Goal: Task Accomplishment & Management: Manage account settings

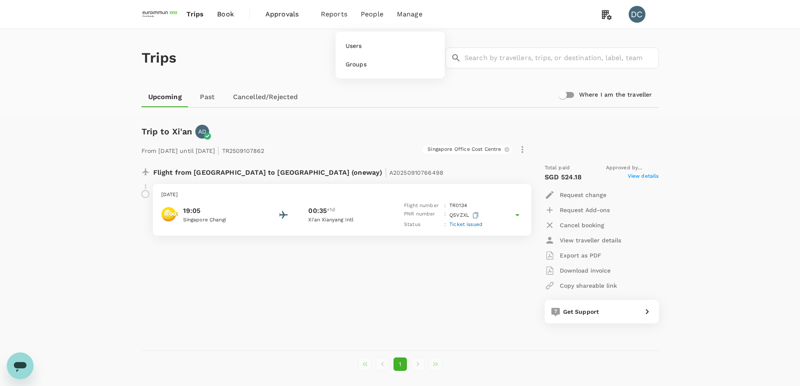
click at [370, 15] on span "People" at bounding box center [372, 14] width 23 height 10
click at [353, 50] on span "Users" at bounding box center [354, 46] width 16 height 8
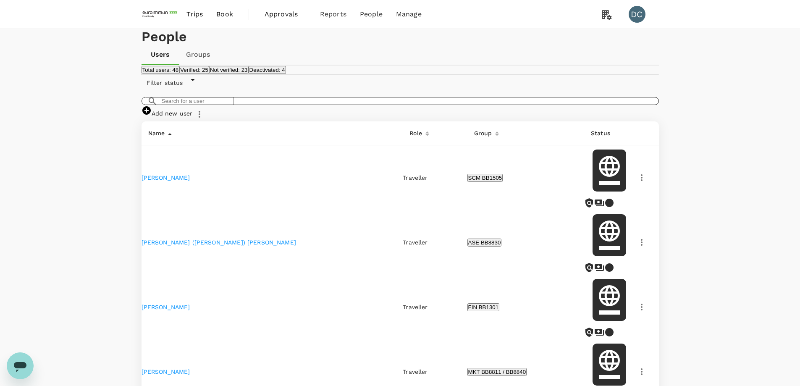
click at [233, 105] on input "text" at bounding box center [197, 101] width 73 height 8
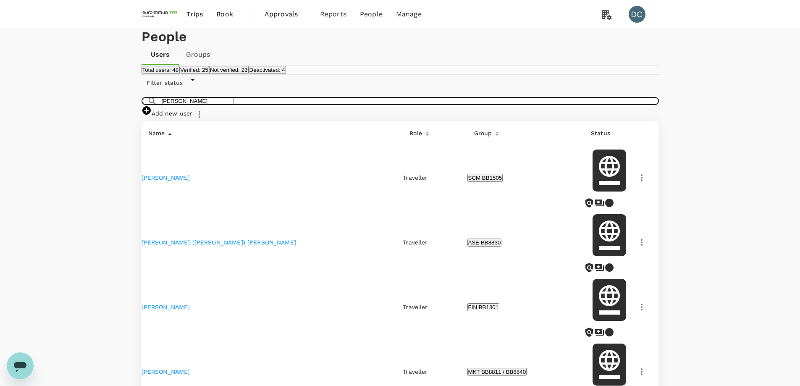
type input "[PERSON_NAME]"
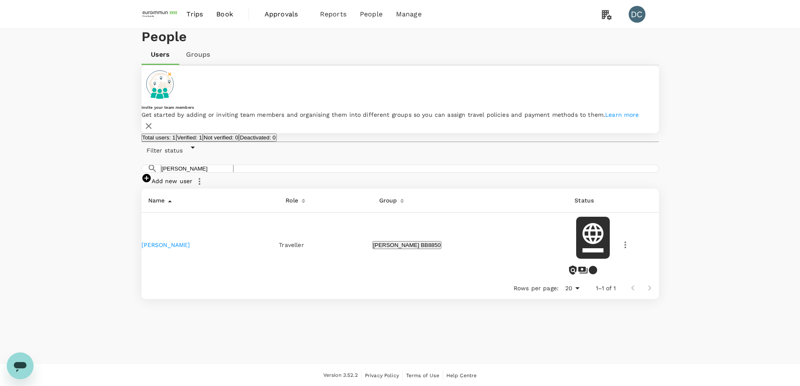
click at [165, 248] on link "[PERSON_NAME]" at bounding box center [166, 244] width 49 height 7
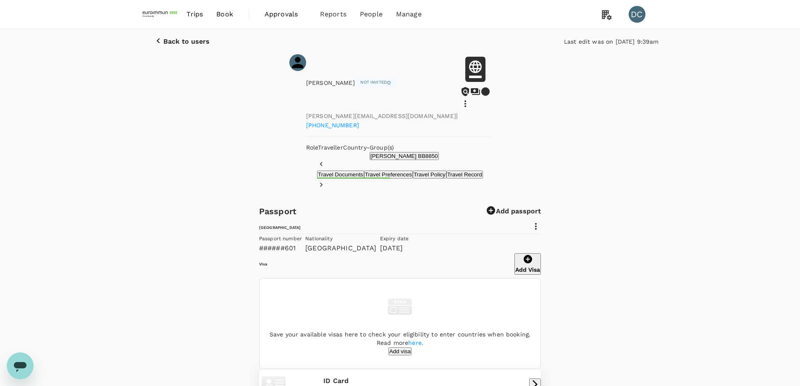
click at [541, 221] on icon at bounding box center [536, 226] width 10 height 10
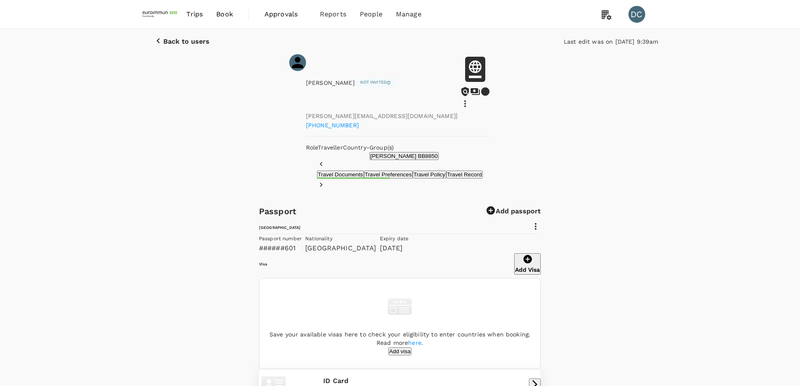
type input "[DATE]"
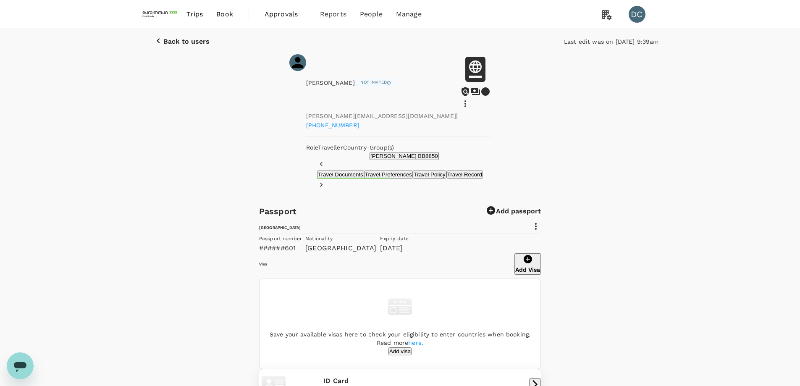
click at [541, 222] on icon at bounding box center [536, 226] width 10 height 10
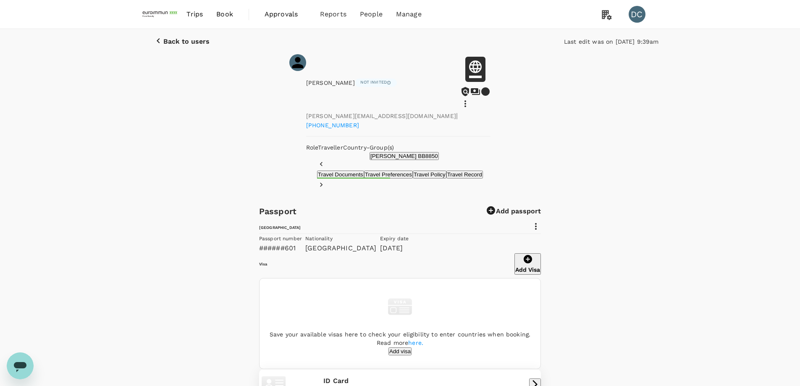
click at [657, 139] on div "[PERSON_NAME] Not invited [PERSON_NAME][EMAIL_ADDRESS][DOMAIN_NAME] | [PHONE_NU…" at bounding box center [400, 107] width 517 height 106
click at [470, 99] on icon at bounding box center [465, 104] width 10 height 10
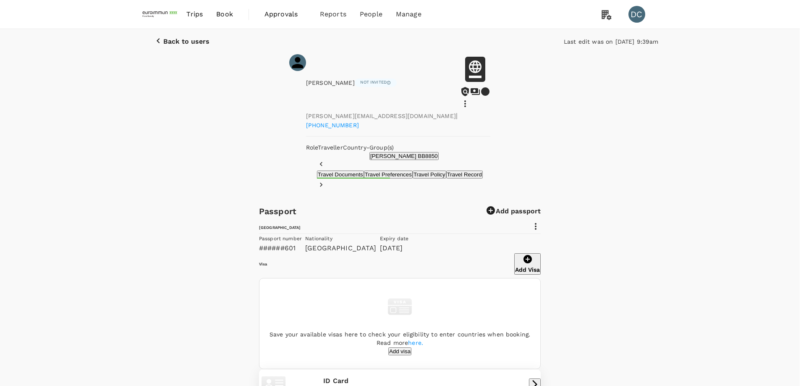
type input "[PERSON_NAME] BB8850"
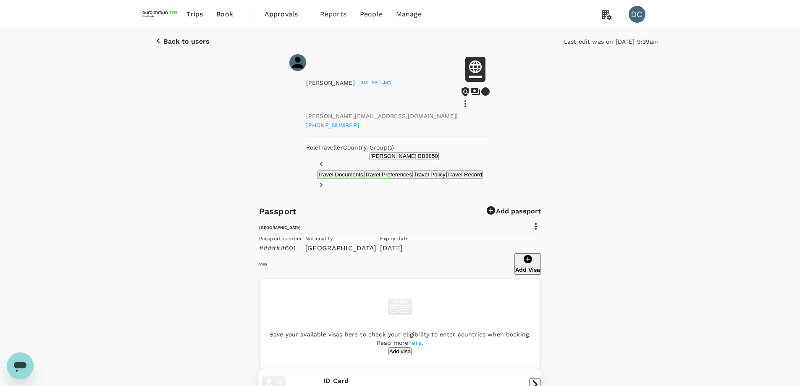
click at [650, 205] on div "Passport Add passport [GEOGRAPHIC_DATA] Passport number ######601 Nationality […" at bounding box center [400, 360] width 800 height 310
click at [364, 174] on button "Travel Preferences" at bounding box center [388, 175] width 49 height 8
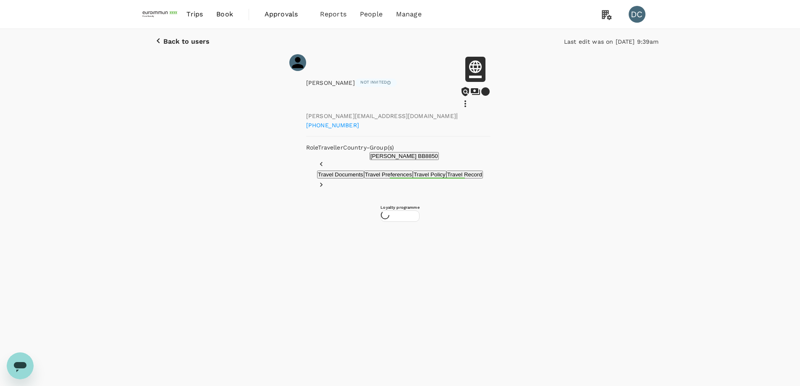
click at [317, 176] on button "Travel Documents" at bounding box center [340, 175] width 47 height 8
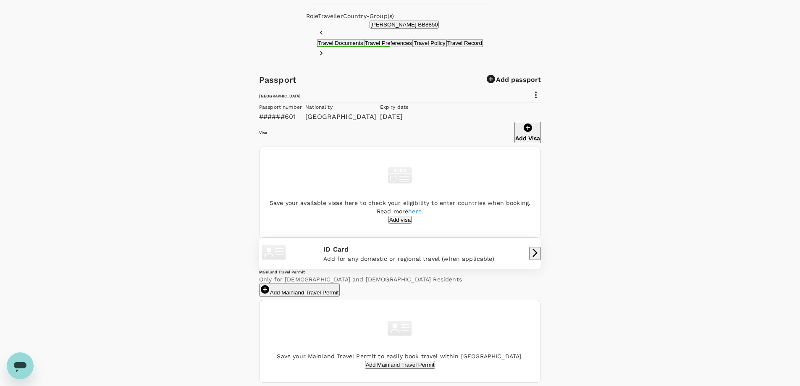
scroll to position [0, 0]
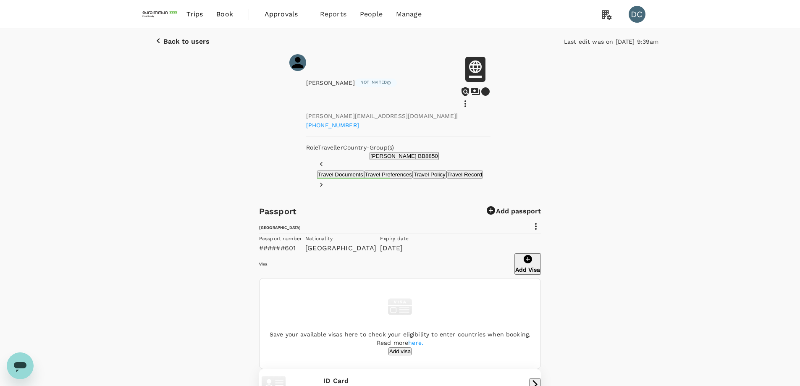
click at [669, 251] on div "Passport Add passport [GEOGRAPHIC_DATA] Passport number ######601 Nationality […" at bounding box center [400, 360] width 800 height 310
click at [371, 19] on span "People" at bounding box center [371, 14] width 23 height 10
click at [359, 43] on span "Users" at bounding box center [353, 46] width 16 height 8
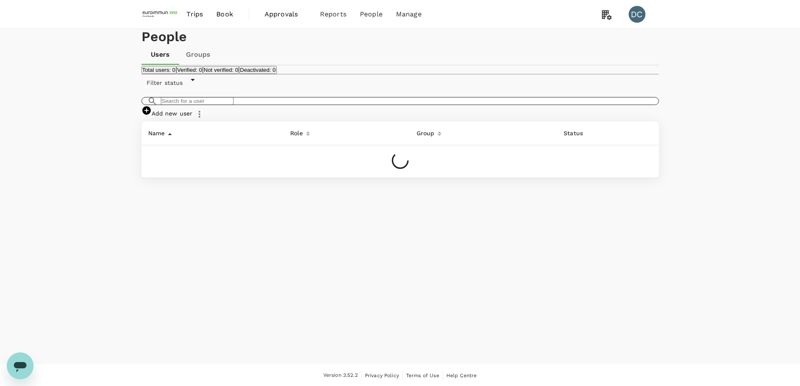
click at [233, 105] on input "text" at bounding box center [197, 101] width 73 height 8
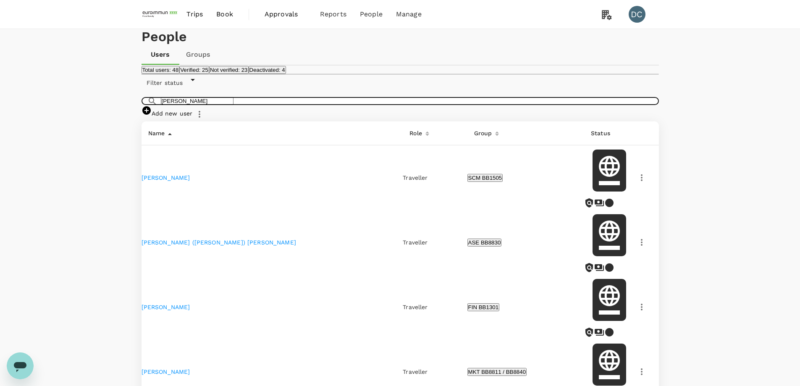
type input "[PERSON_NAME]"
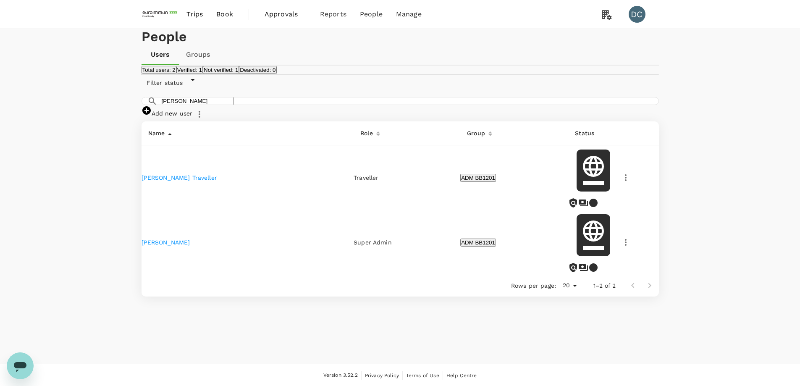
click at [164, 242] on td "[PERSON_NAME]" at bounding box center [248, 242] width 212 height 65
click at [621, 247] on icon "button" at bounding box center [626, 242] width 10 height 10
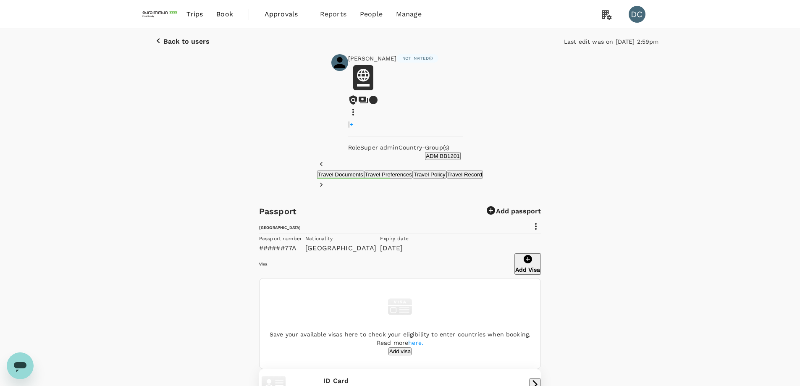
click at [541, 226] on icon at bounding box center [536, 226] width 10 height 10
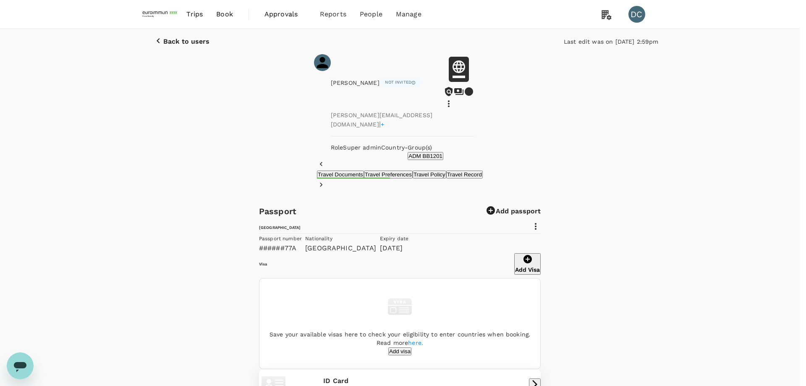
type input "[PERSON_NAME] ING"
type input "CHO"
type input "SG"
radio input "true"
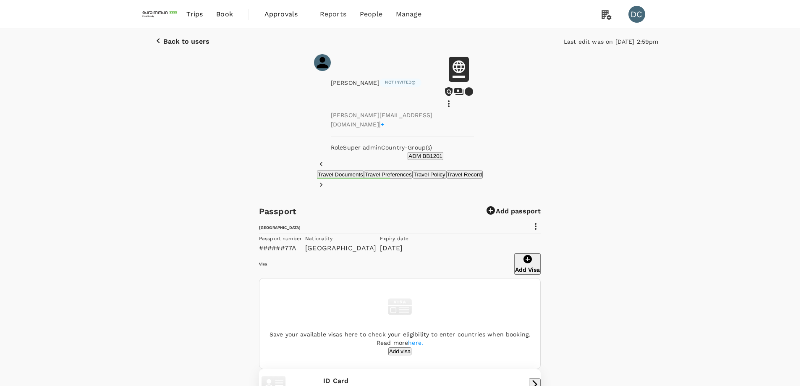
type input "[DATE]"
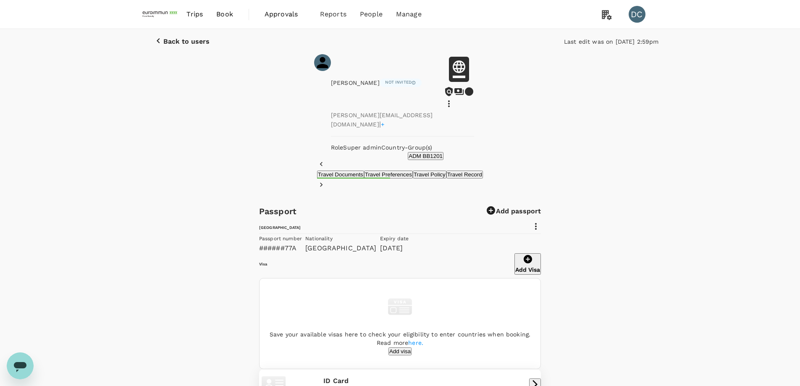
click at [634, 146] on div "Back to users Last edit was on [DATE] 2:59pm [PERSON_NAME] Not invited [PERSON_…" at bounding box center [400, 94] width 800 height 131
click at [606, 21] on icon at bounding box center [606, 14] width 17 height 17
click at [576, 71] on span "My Profile" at bounding box center [609, 66] width 97 height 10
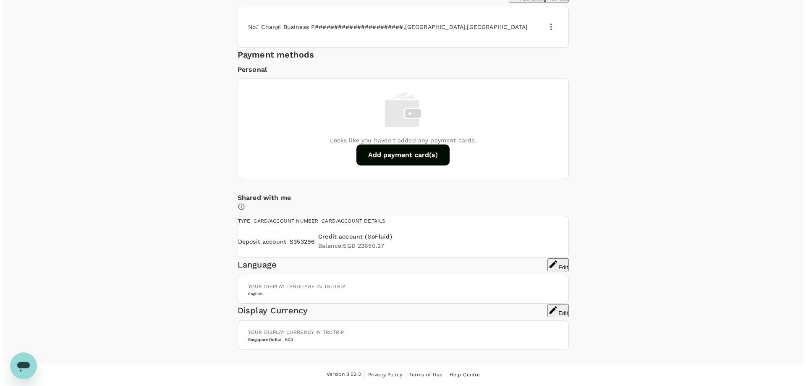
scroll to position [168, 0]
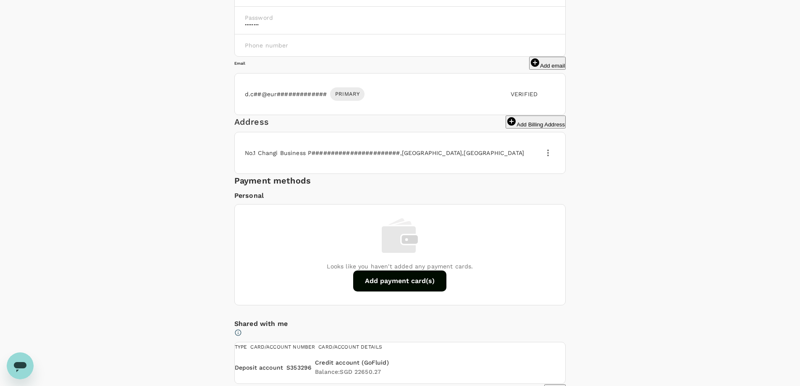
click at [599, 55] on body "Trips Book Approvals 0 Reports People Manage DC Profile Settings My Profile Tra…" at bounding box center [403, 288] width 806 height 912
type input "Ms"
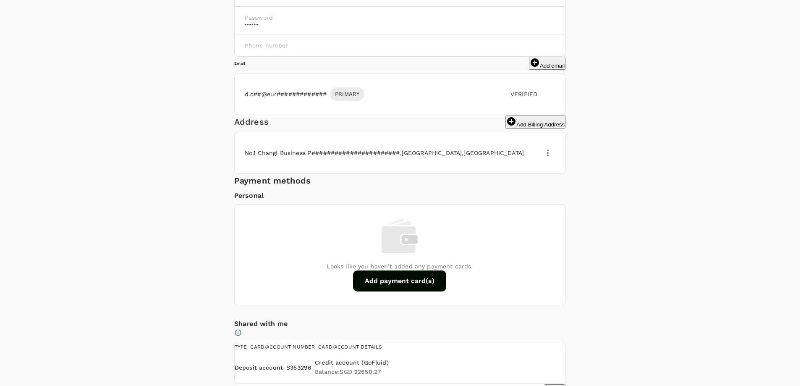
click at [630, 111] on div "Personal Information Profile Photo Upload your photo Photo should be at least 5…" at bounding box center [400, 193] width 497 height 564
click at [602, 55] on body "Trips Book Approvals 0 Reports People Manage DC Profile Settings My Profile Tra…" at bounding box center [403, 288] width 806 height 912
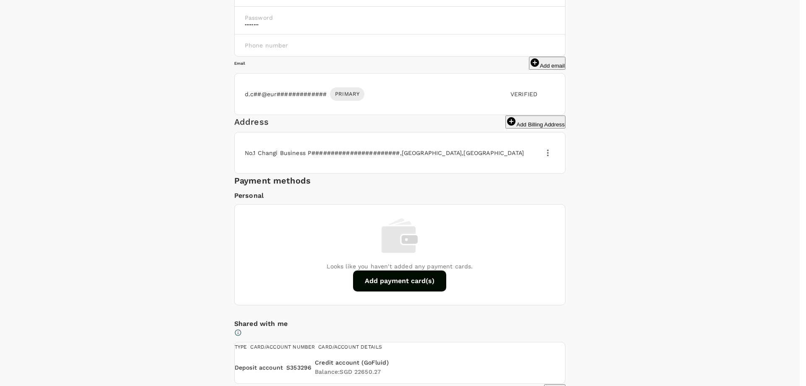
type input "Ms"
click at [601, 92] on body "Trips Book Approvals 0 Reports People Manage DC Profile Settings My Profile Tra…" at bounding box center [403, 346] width 806 height 1028
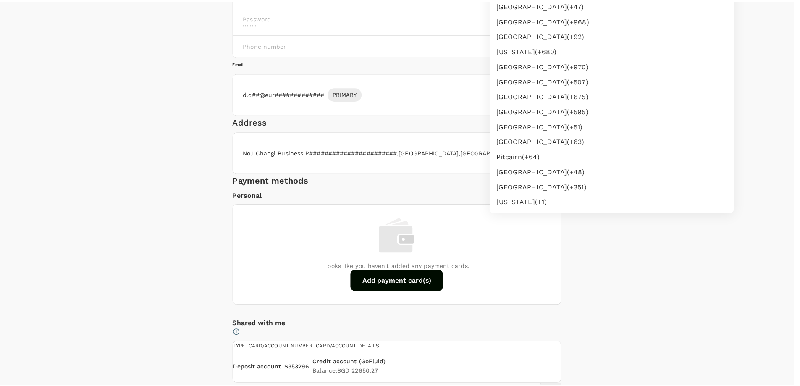
scroll to position [2427, 0]
click at [729, 14] on div at bounding box center [403, 193] width 806 height 386
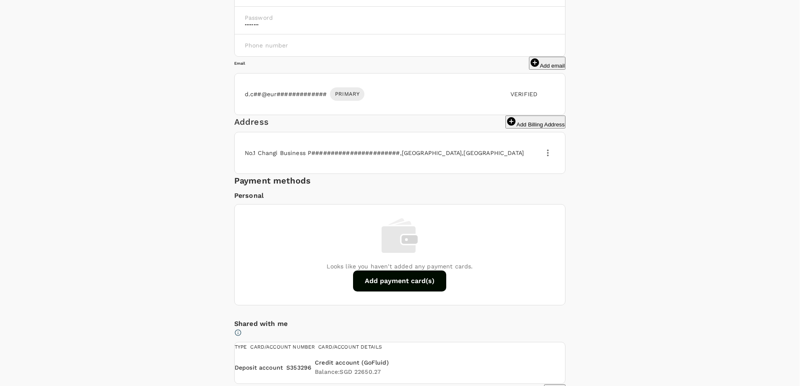
click at [688, 152] on div "Profile Settings My Profile Travel Preferences Travel Documents Travel Policy M…" at bounding box center [400, 175] width 800 height 628
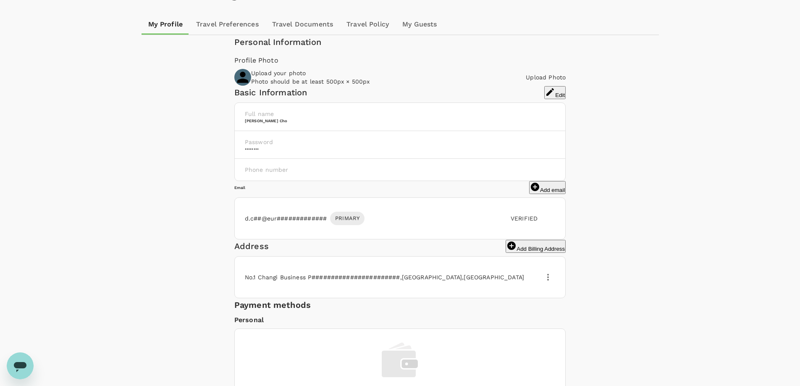
scroll to position [0, 0]
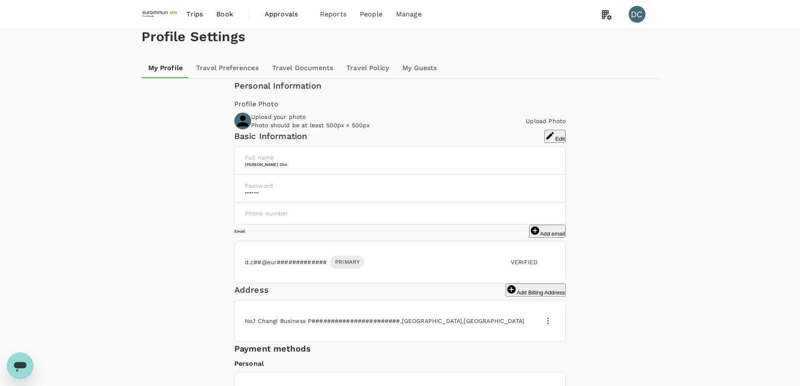
click at [198, 16] on span "Trips" at bounding box center [194, 14] width 16 height 10
